Goal: Transaction & Acquisition: Purchase product/service

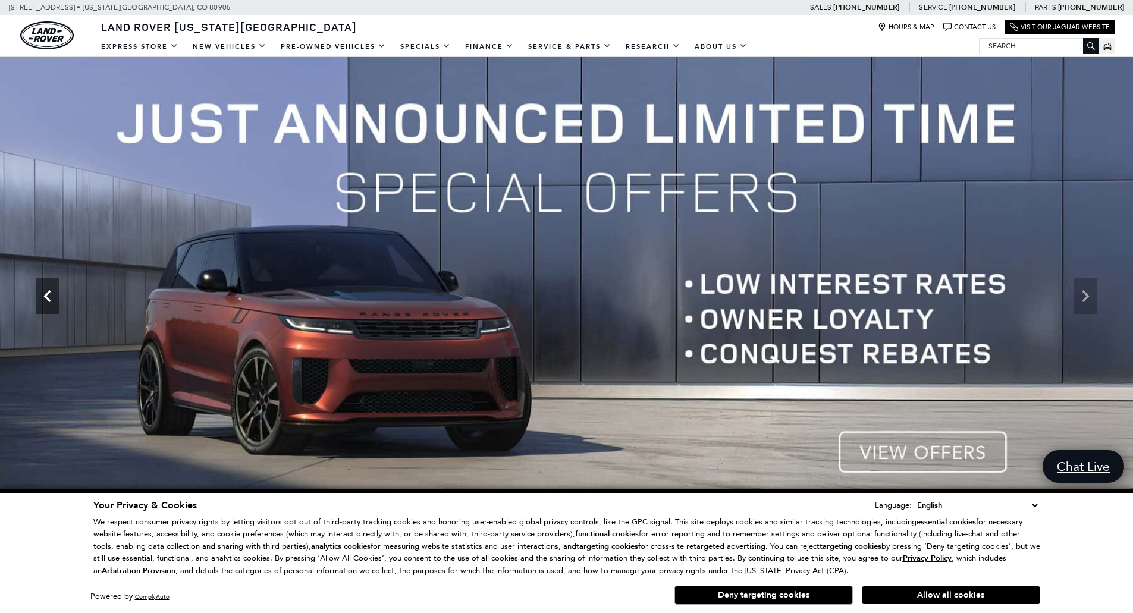
click at [48, 302] on icon "Previous" at bounding box center [48, 296] width 24 height 24
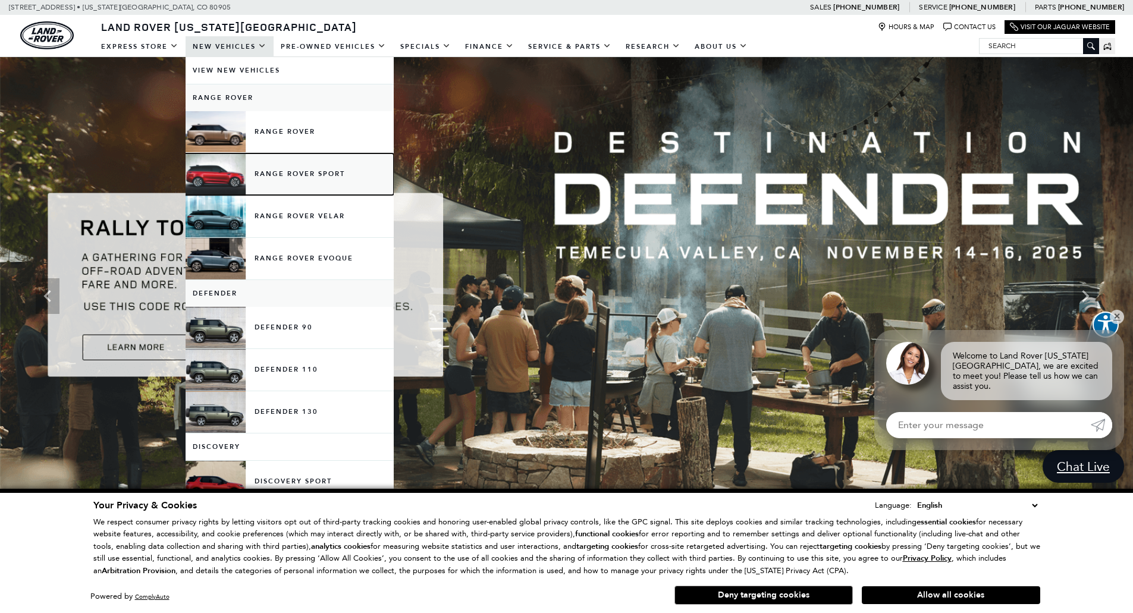
click at [277, 172] on link "Range Rover Sport" at bounding box center [290, 174] width 208 height 42
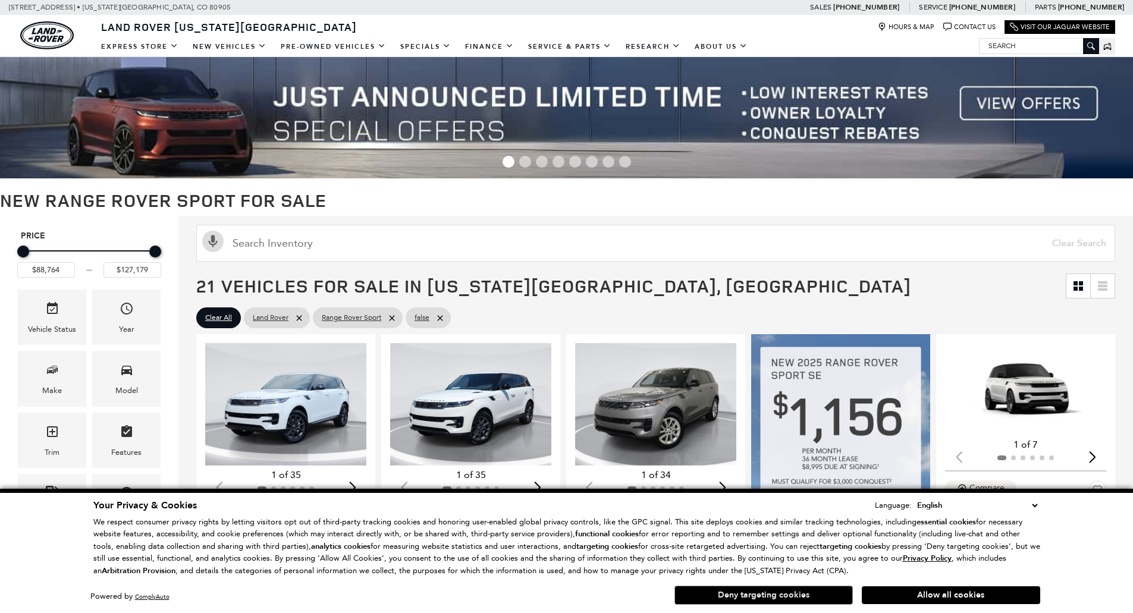
click at [762, 593] on button "Deny targeting cookies" at bounding box center [763, 595] width 178 height 19
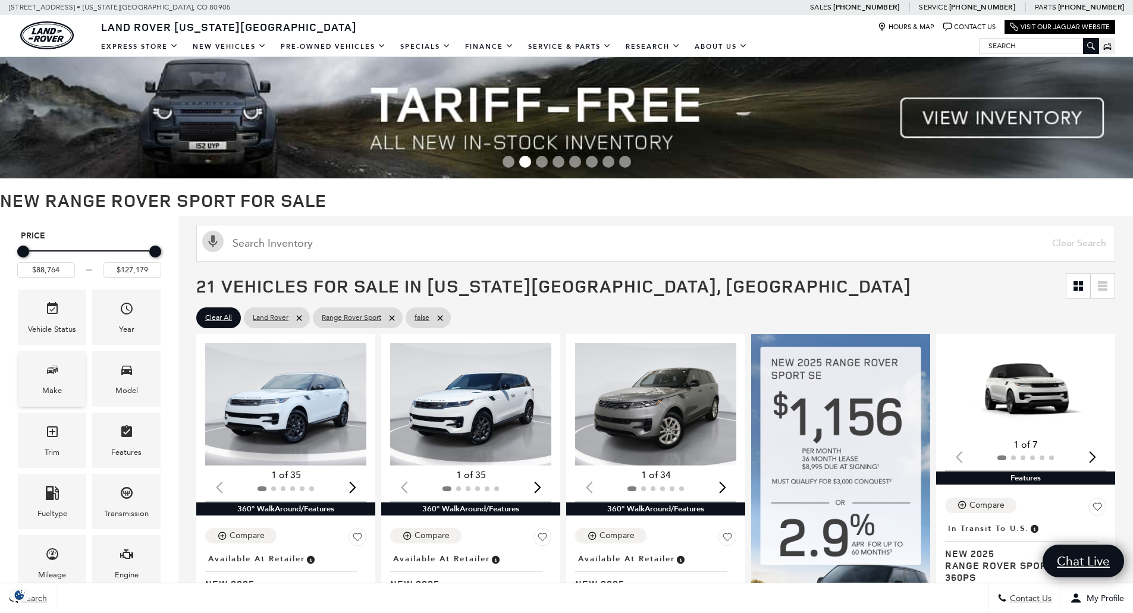
click at [54, 372] on icon "Make" at bounding box center [52, 370] width 6 height 6
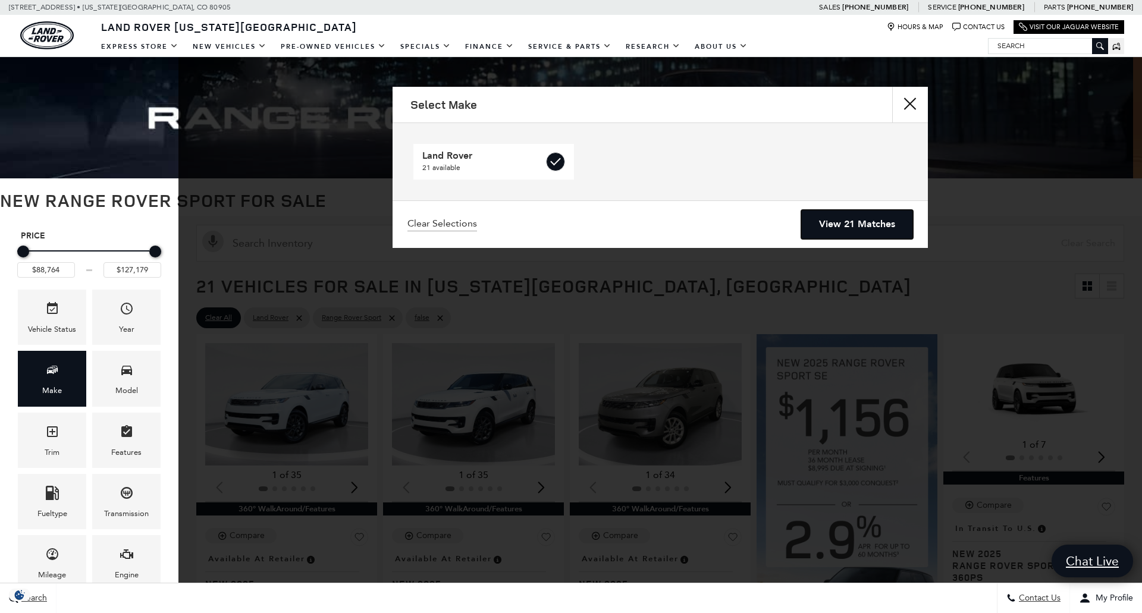
click at [839, 222] on link "View 21 Matches" at bounding box center [857, 224] width 112 height 29
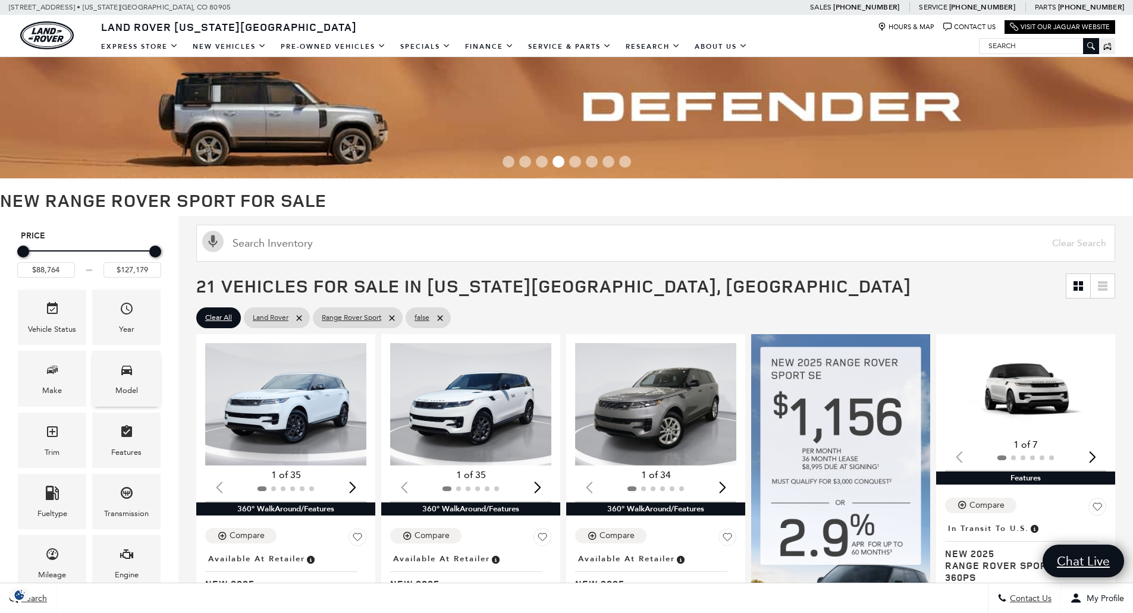
click at [113, 370] on div "Model" at bounding box center [126, 378] width 68 height 55
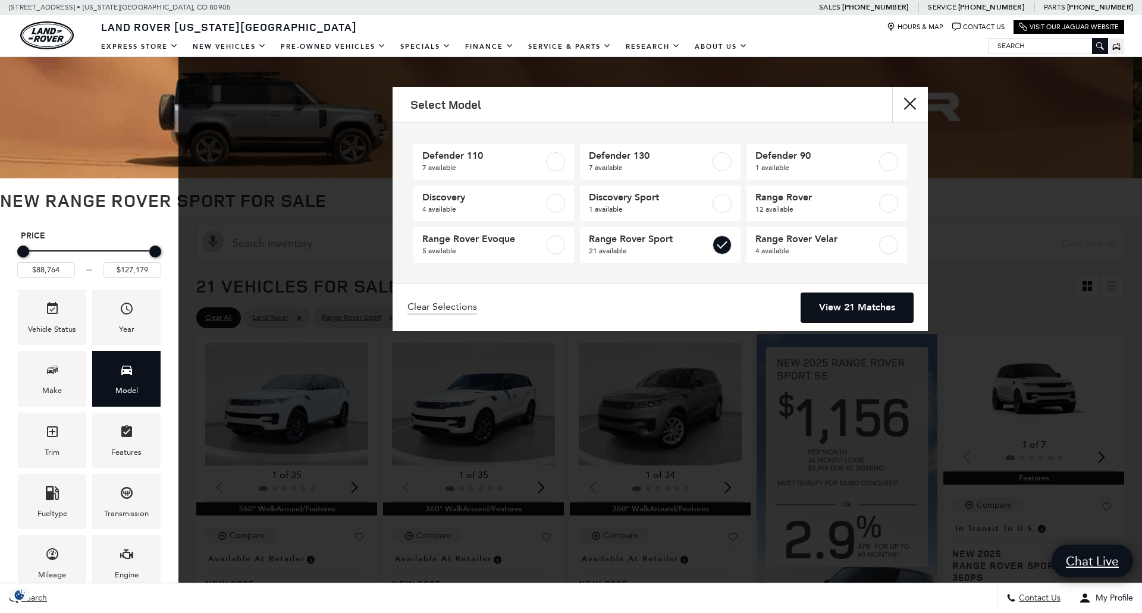
click at [868, 304] on link "View 21 Matches" at bounding box center [857, 307] width 112 height 29
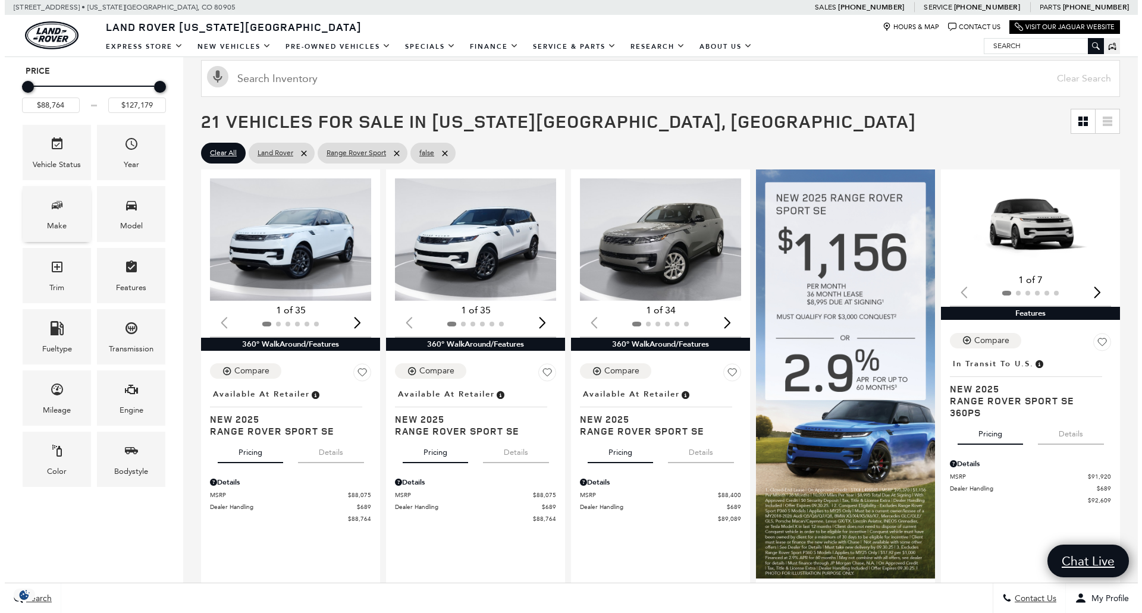
scroll to position [178, 0]
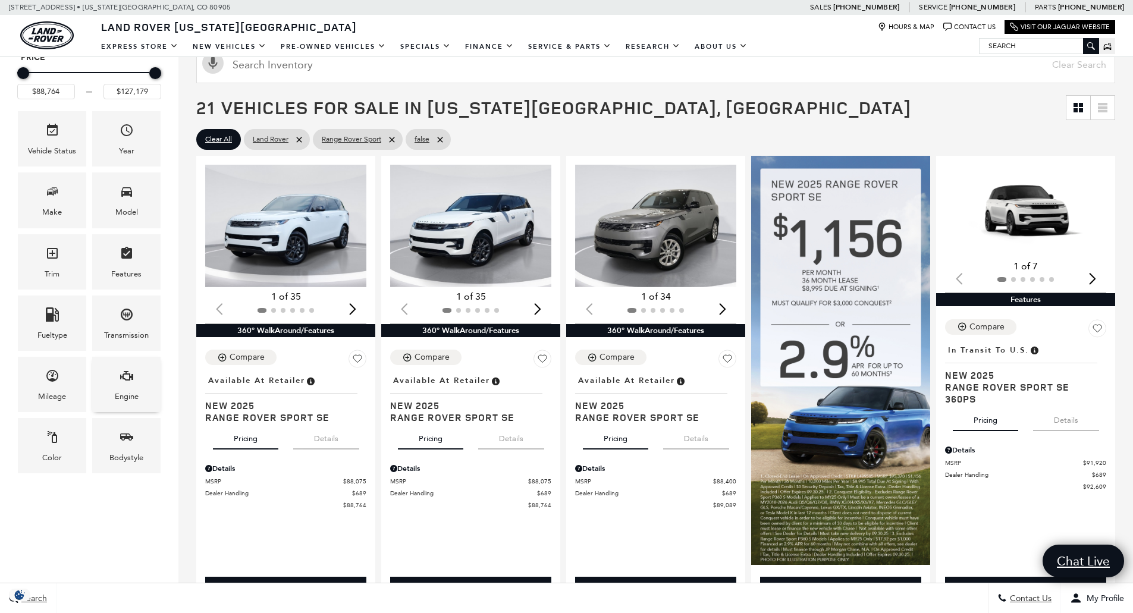
click at [114, 381] on div "Engine" at bounding box center [126, 384] width 68 height 55
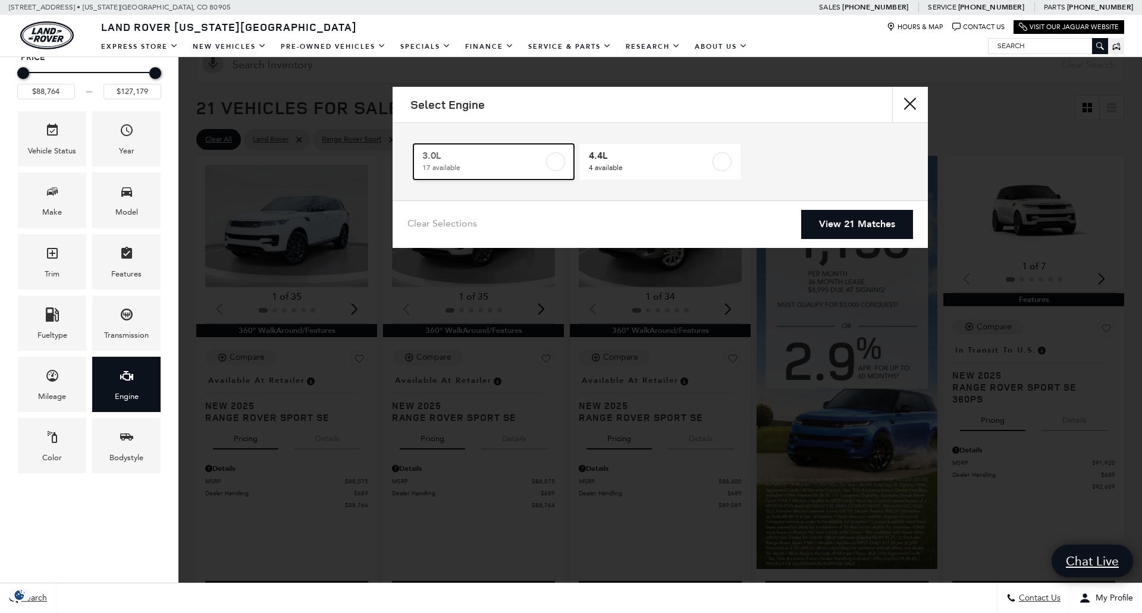
click at [553, 159] on label at bounding box center [555, 161] width 19 height 19
type input "$114,344"
checkbox input "true"
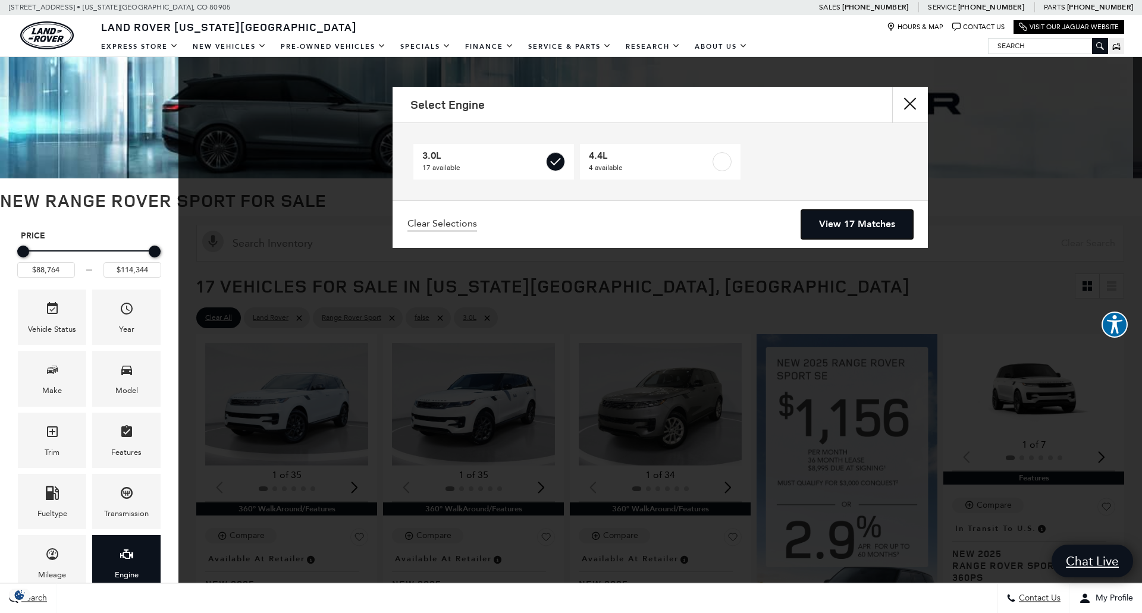
click at [841, 224] on link "View 17 Matches" at bounding box center [857, 224] width 112 height 29
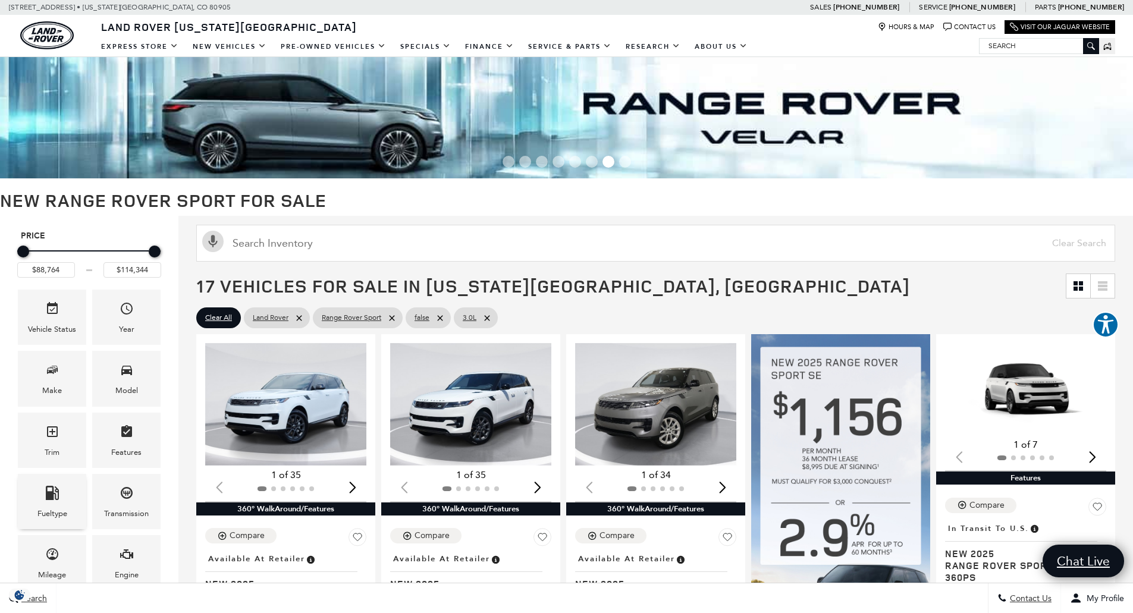
click at [51, 491] on icon "Fueltype" at bounding box center [52, 493] width 14 height 14
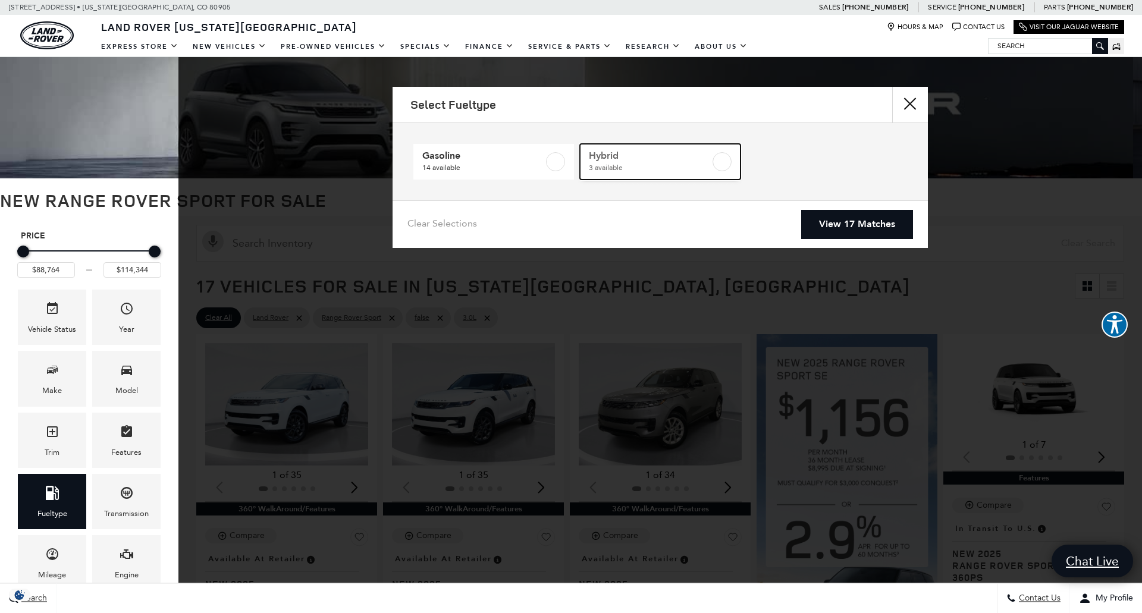
click at [720, 159] on label at bounding box center [721, 161] width 19 height 19
type input "$103,254"
checkbox input "true"
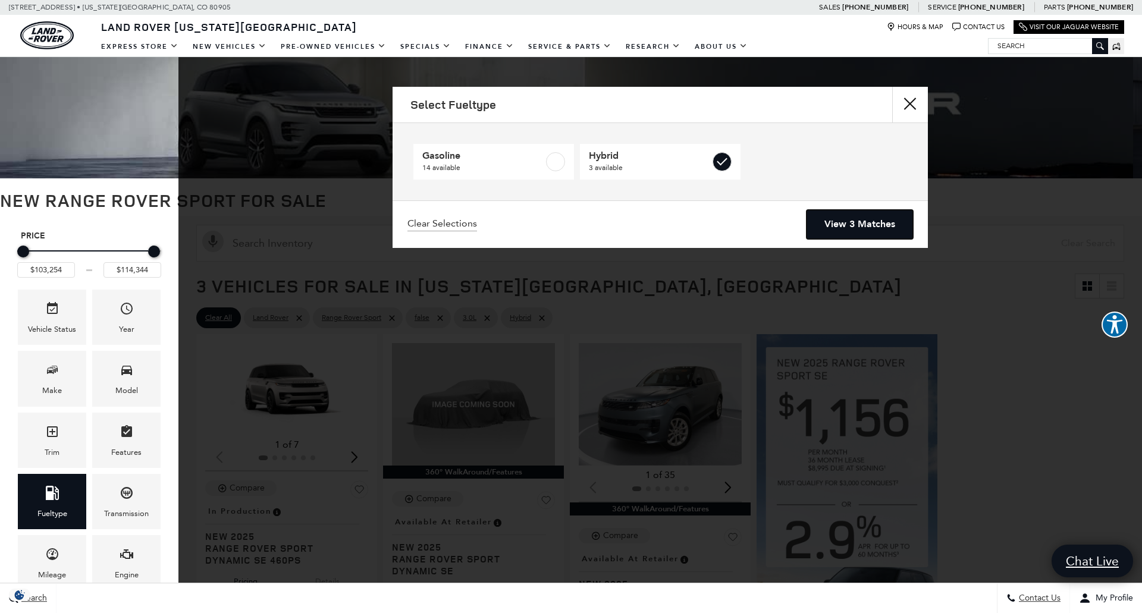
click at [855, 227] on link "View 3 Matches" at bounding box center [859, 224] width 106 height 29
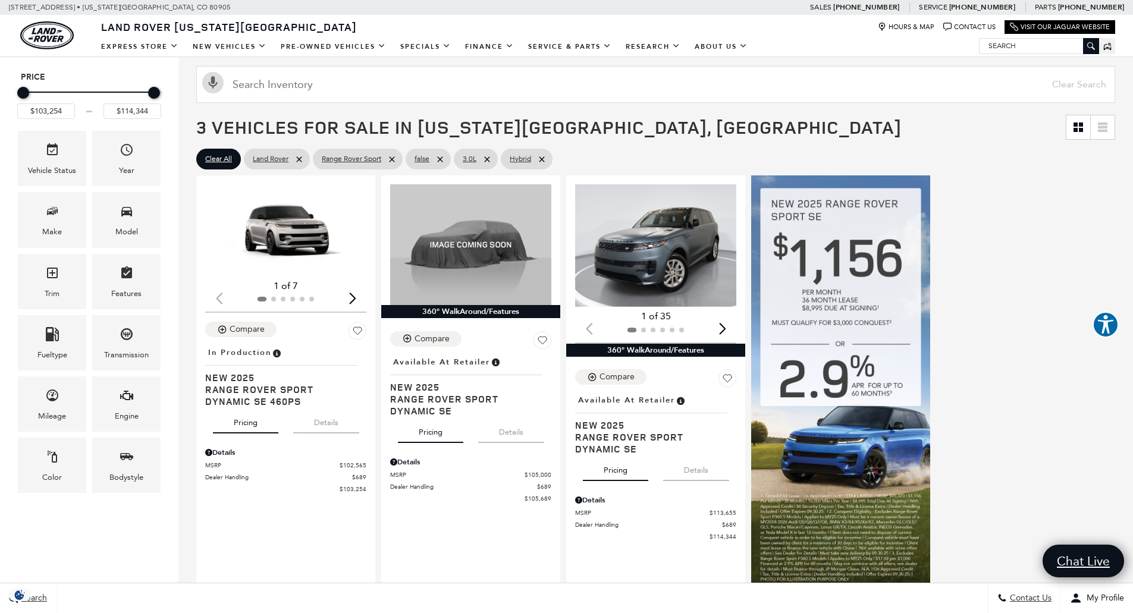
scroll to position [238, 0]
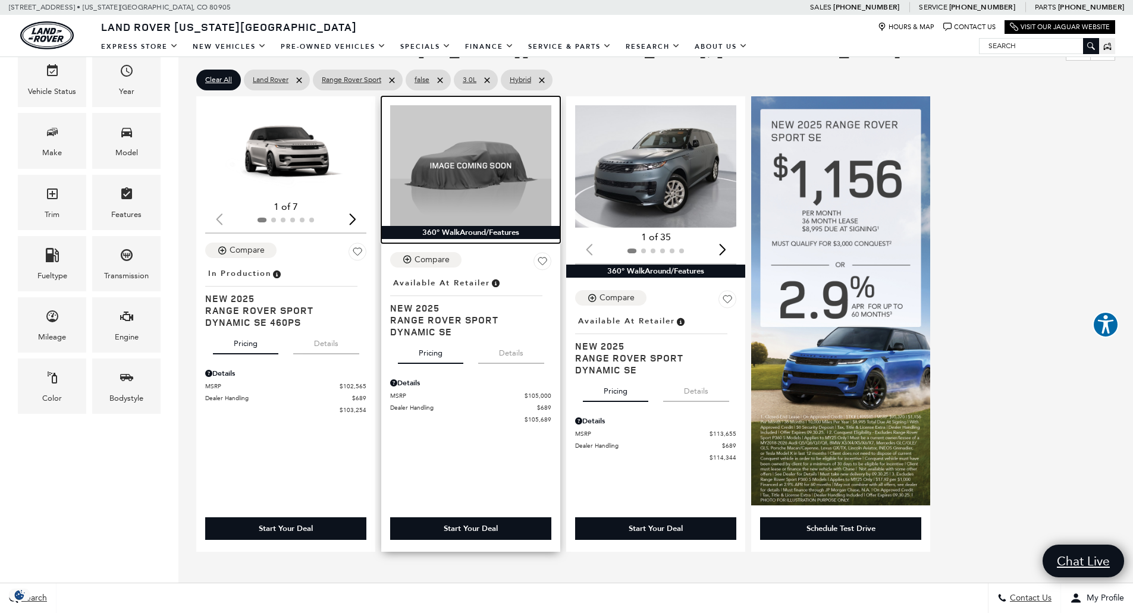
click at [470, 178] on img at bounding box center [470, 165] width 161 height 121
